Goal: Book appointment/travel/reservation

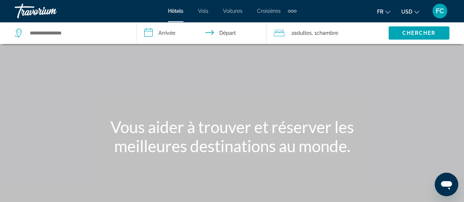
click at [406, 12] on span "USD" at bounding box center [406, 12] width 11 height 6
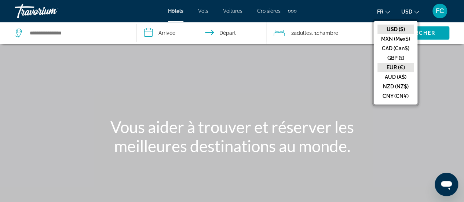
click at [393, 64] on button "EUR (€)" at bounding box center [395, 68] width 36 height 10
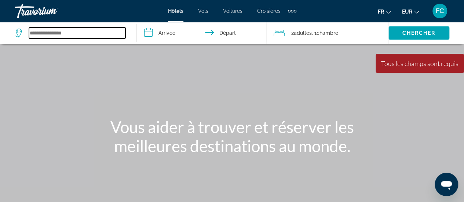
click at [70, 33] on input "Search widget" at bounding box center [77, 33] width 96 height 11
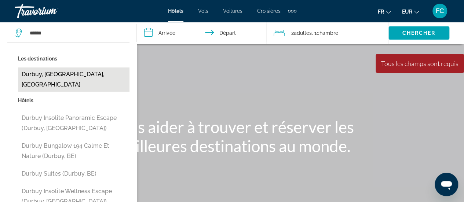
click at [54, 79] on button "Durbuy, [GEOGRAPHIC_DATA], [GEOGRAPHIC_DATA]" at bounding box center [73, 79] width 111 height 24
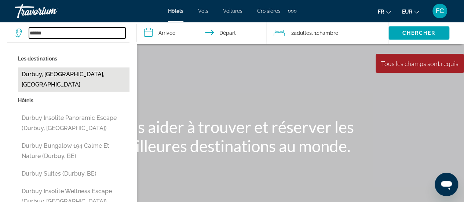
type input "**********"
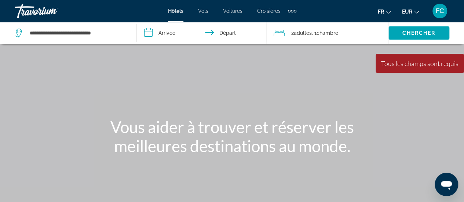
click at [161, 33] on input "**********" at bounding box center [203, 34] width 132 height 24
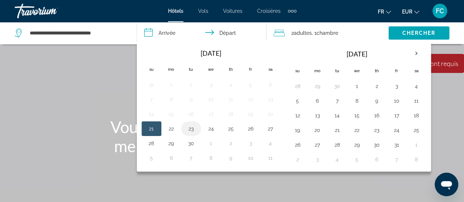
click at [191, 131] on button "23" at bounding box center [191, 129] width 12 height 10
click at [211, 132] on button "24" at bounding box center [211, 129] width 12 height 10
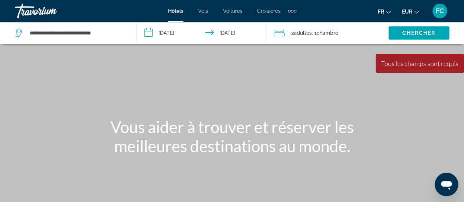
type input "**********"
click at [413, 34] on span "Chercher" at bounding box center [418, 33] width 33 height 6
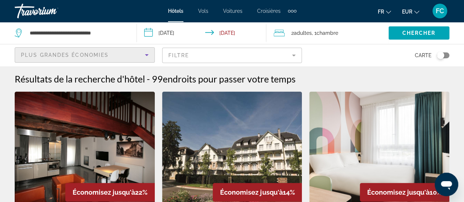
click at [147, 53] on icon "Sort by" at bounding box center [146, 55] width 9 height 9
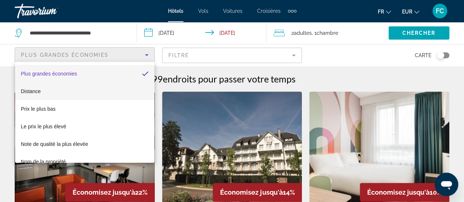
click at [106, 90] on mat-option "Distance" at bounding box center [84, 92] width 139 height 18
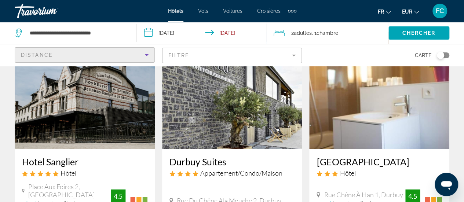
scroll to position [347, 0]
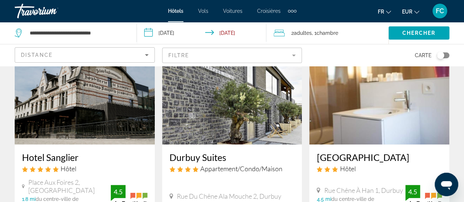
click at [105, 93] on img "Main content" at bounding box center [85, 85] width 140 height 117
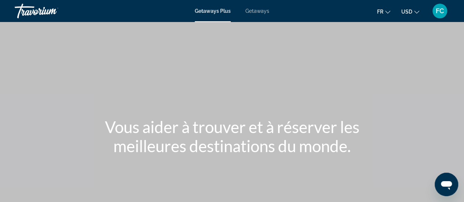
click at [261, 11] on span "Getaways" at bounding box center [257, 11] width 24 height 6
click at [412, 13] on button "USD USD ($) MXN (Mex$) CAD (Can$) GBP (£) EUR (€) AUD (A$) NZD (NZ$) CNY (CN¥)" at bounding box center [410, 11] width 18 height 11
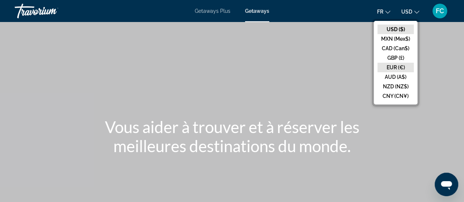
click at [397, 65] on button "EUR (€)" at bounding box center [395, 68] width 36 height 10
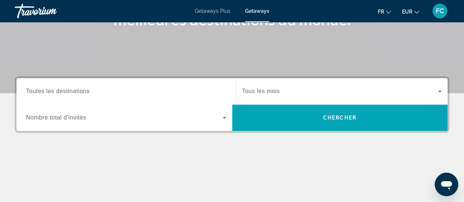
scroll to position [127, 0]
click at [127, 89] on input "Destination Toutes les destinations" at bounding box center [126, 91] width 200 height 9
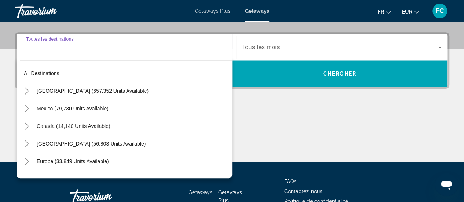
scroll to position [179, 0]
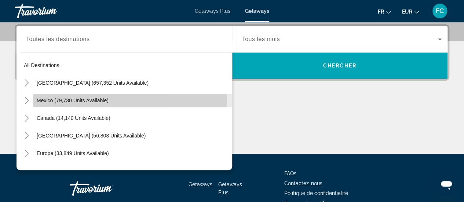
click at [106, 100] on span "Mexico (79,730 units available)" at bounding box center [73, 101] width 72 height 6
type input "**********"
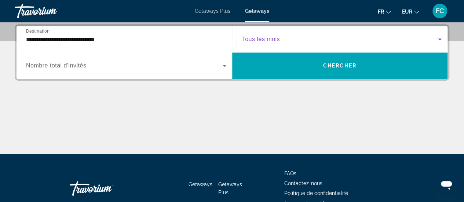
click at [430, 41] on span "Search widget" at bounding box center [340, 39] width 196 height 9
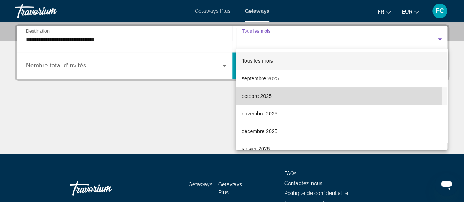
click at [264, 96] on span "octobre 2025" at bounding box center [257, 96] width 30 height 9
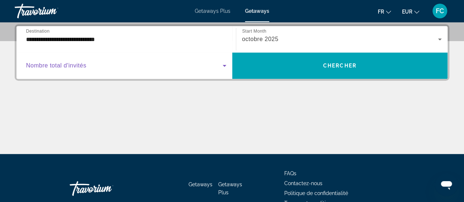
click at [223, 63] on icon "Search widget" at bounding box center [224, 65] width 9 height 9
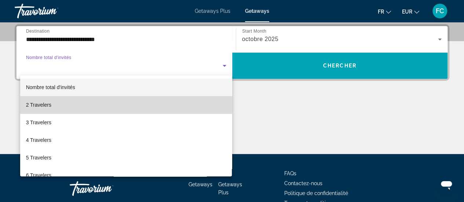
click at [162, 103] on mat-option "2 Travelers" at bounding box center [126, 105] width 212 height 18
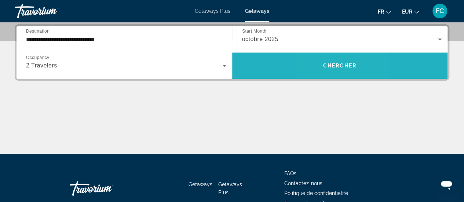
click at [325, 66] on span "Chercher" at bounding box center [339, 66] width 33 height 6
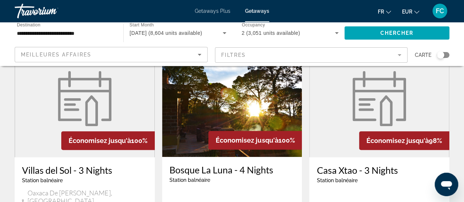
scroll to position [59, 0]
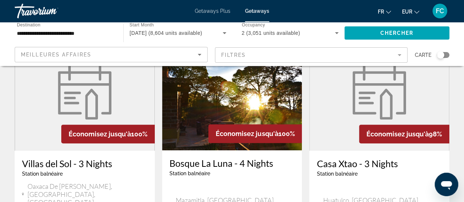
click at [399, 54] on mat-form-field "Filtres" at bounding box center [311, 54] width 193 height 15
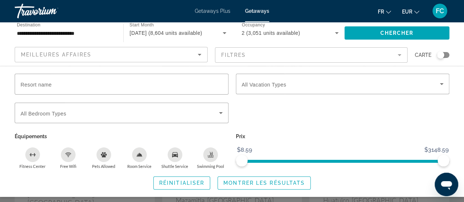
click at [399, 54] on mat-form-field "Filtres" at bounding box center [311, 54] width 193 height 15
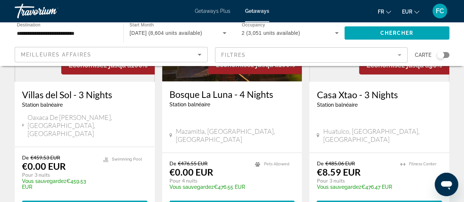
scroll to position [132, 0]
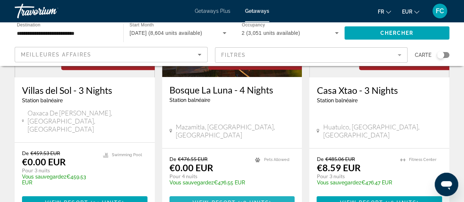
click at [227, 200] on span "View Resort" at bounding box center [214, 203] width 43 height 6
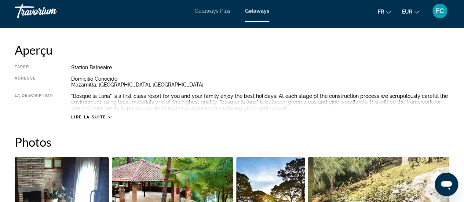
scroll to position [372, 0]
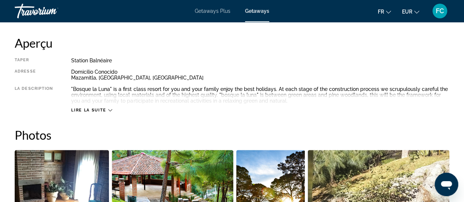
click at [90, 109] on span "Lire la suite" at bounding box center [88, 110] width 35 height 5
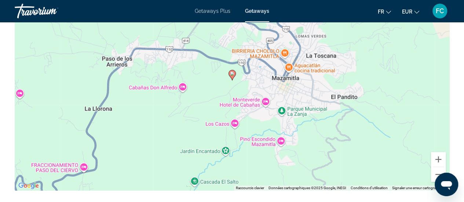
scroll to position [1100, 0]
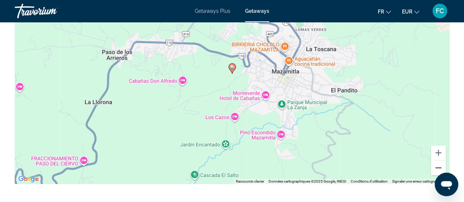
click at [439, 168] on button "Zoom arrière" at bounding box center [438, 168] width 15 height 15
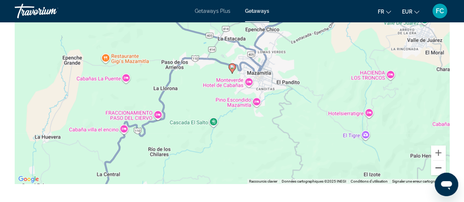
click at [439, 168] on button "Zoom arrière" at bounding box center [438, 168] width 15 height 15
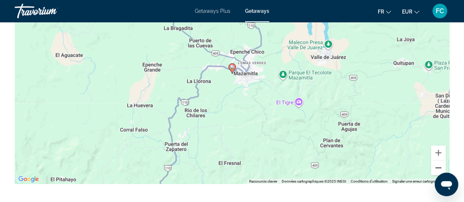
click at [439, 168] on button "Zoom arrière" at bounding box center [438, 168] width 15 height 15
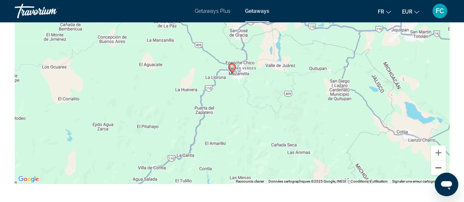
click at [439, 168] on button "Zoom arrière" at bounding box center [438, 168] width 15 height 15
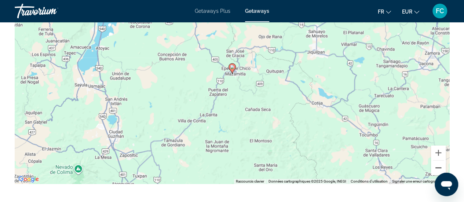
click at [439, 168] on button "Zoom arrière" at bounding box center [438, 168] width 15 height 15
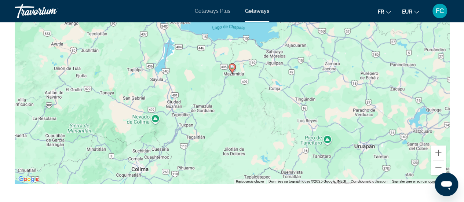
click at [439, 168] on button "Zoom arrière" at bounding box center [438, 168] width 15 height 15
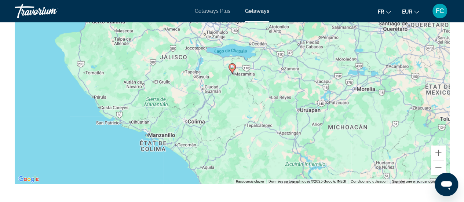
click at [440, 165] on button "Zoom arrière" at bounding box center [438, 168] width 15 height 15
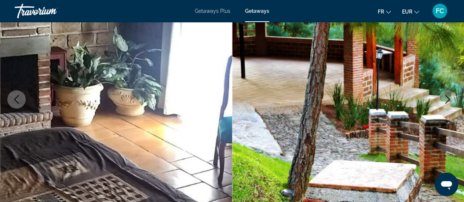
scroll to position [0, 0]
